Goal: Information Seeking & Learning: Learn about a topic

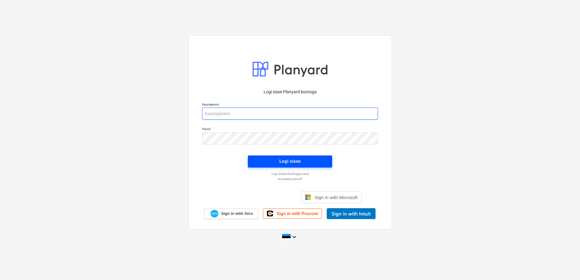
type input "[EMAIL_ADDRESS][DOMAIN_NAME]"
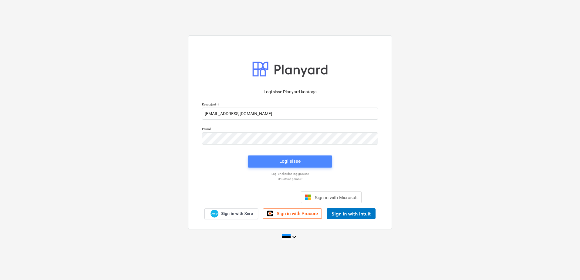
click at [280, 162] on div "Logi sisse" at bounding box center [289, 161] width 21 height 8
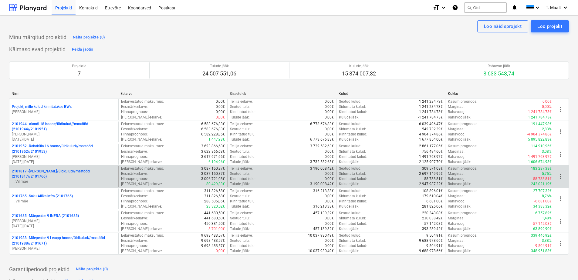
click at [52, 173] on p "2101817 - [PERSON_NAME]/üldkulud//maatööd (2101817//2101766)" at bounding box center [64, 174] width 104 height 10
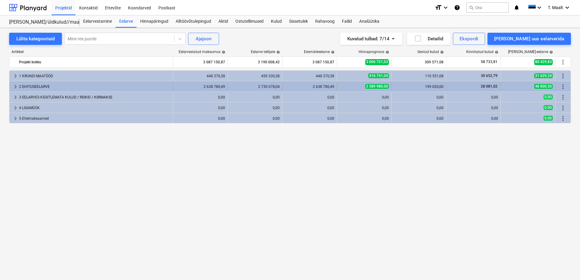
click at [18, 86] on span "keyboard_arrow_right" at bounding box center [15, 86] width 7 height 7
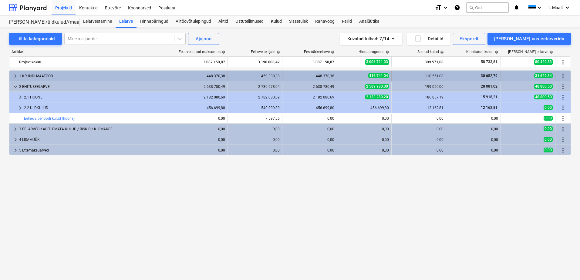
click at [15, 75] on span "keyboard_arrow_right" at bounding box center [15, 75] width 7 height 7
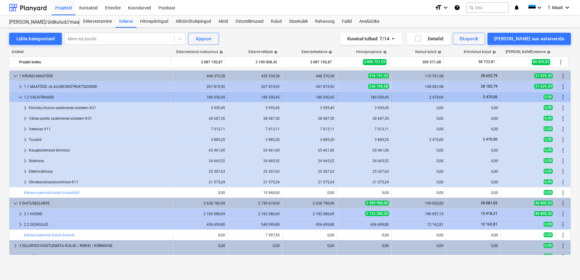
click at [20, 95] on span "keyboard_arrow_down" at bounding box center [20, 97] width 7 height 7
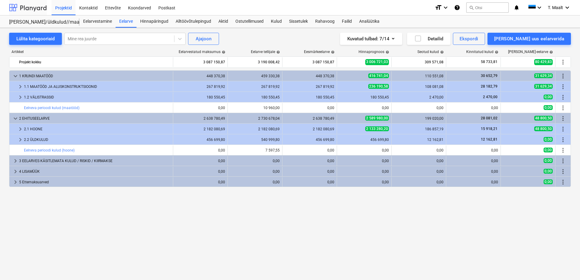
click at [25, 6] on div at bounding box center [28, 7] width 38 height 15
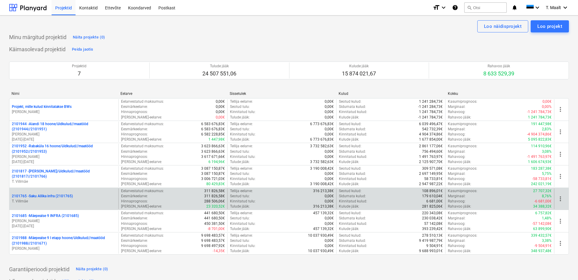
click at [58, 197] on p "2101765 - Saku Allika infra (2101765)" at bounding box center [42, 196] width 61 height 5
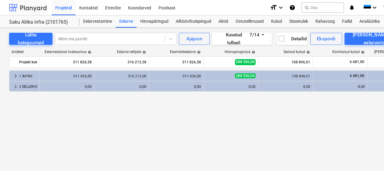
click at [21, 10] on div at bounding box center [28, 7] width 38 height 15
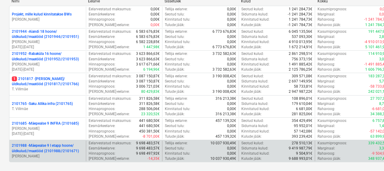
scroll to position [91, 0]
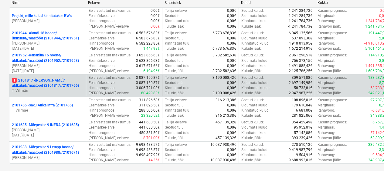
click at [52, 85] on p "1 2101817 - [PERSON_NAME]/üldkulud//maatööd (2101817//2101766)" at bounding box center [48, 83] width 72 height 10
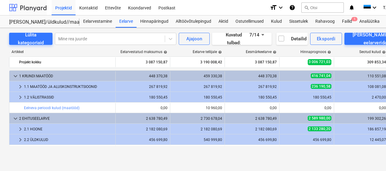
click at [38, 12] on div at bounding box center [28, 7] width 38 height 15
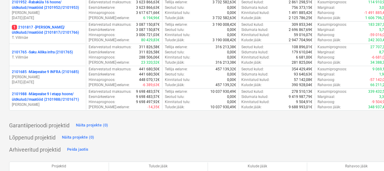
scroll to position [152, 0]
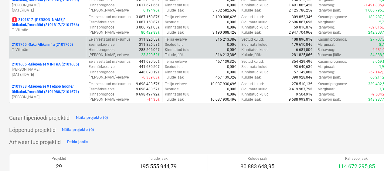
click at [42, 43] on p "2101765 - Saku Allika infra (2101765)" at bounding box center [42, 44] width 61 height 5
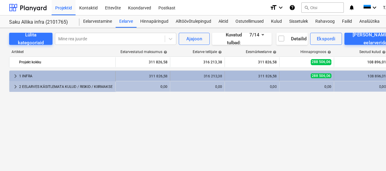
click at [86, 76] on div "1 INFRA" at bounding box center [66, 76] width 94 height 10
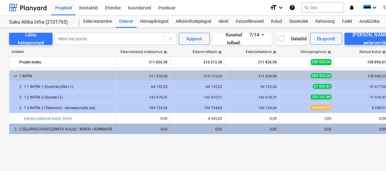
click at [102, 128] on div "2 EELARVES KÄSITLEMATA KULUD / RISKID / KIIRMAKSE" at bounding box center [66, 129] width 94 height 10
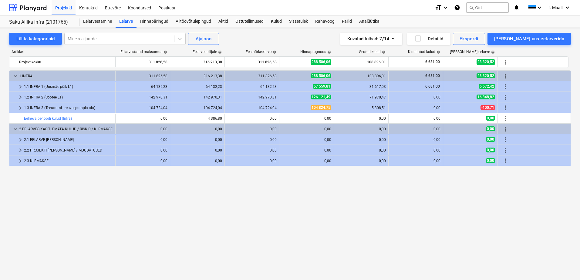
click at [192, 197] on div "keyboard_arrow_down 1 INFRA 311 826,58 316 213,38 311 826,58 288 506,06 108 896…" at bounding box center [290, 162] width 562 height 185
click at [38, 12] on div at bounding box center [28, 7] width 38 height 15
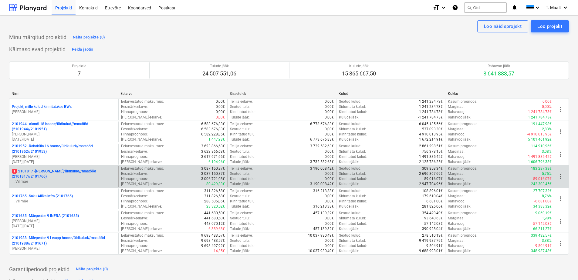
click at [62, 173] on p "1 2101817 - [PERSON_NAME]/üldkulud//maatööd (2101817//2101766)" at bounding box center [64, 174] width 104 height 10
